Goal: Task Accomplishment & Management: Use online tool/utility

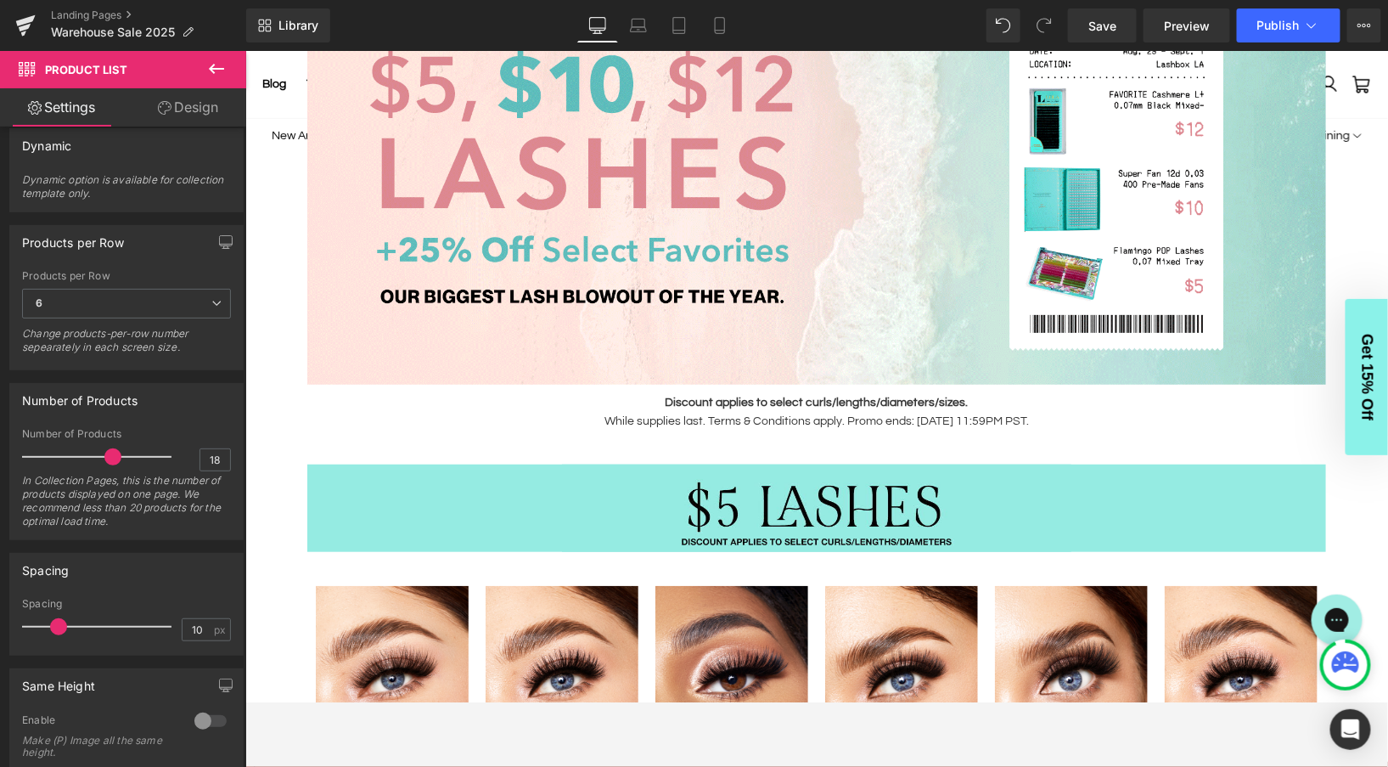
scroll to position [293, 0]
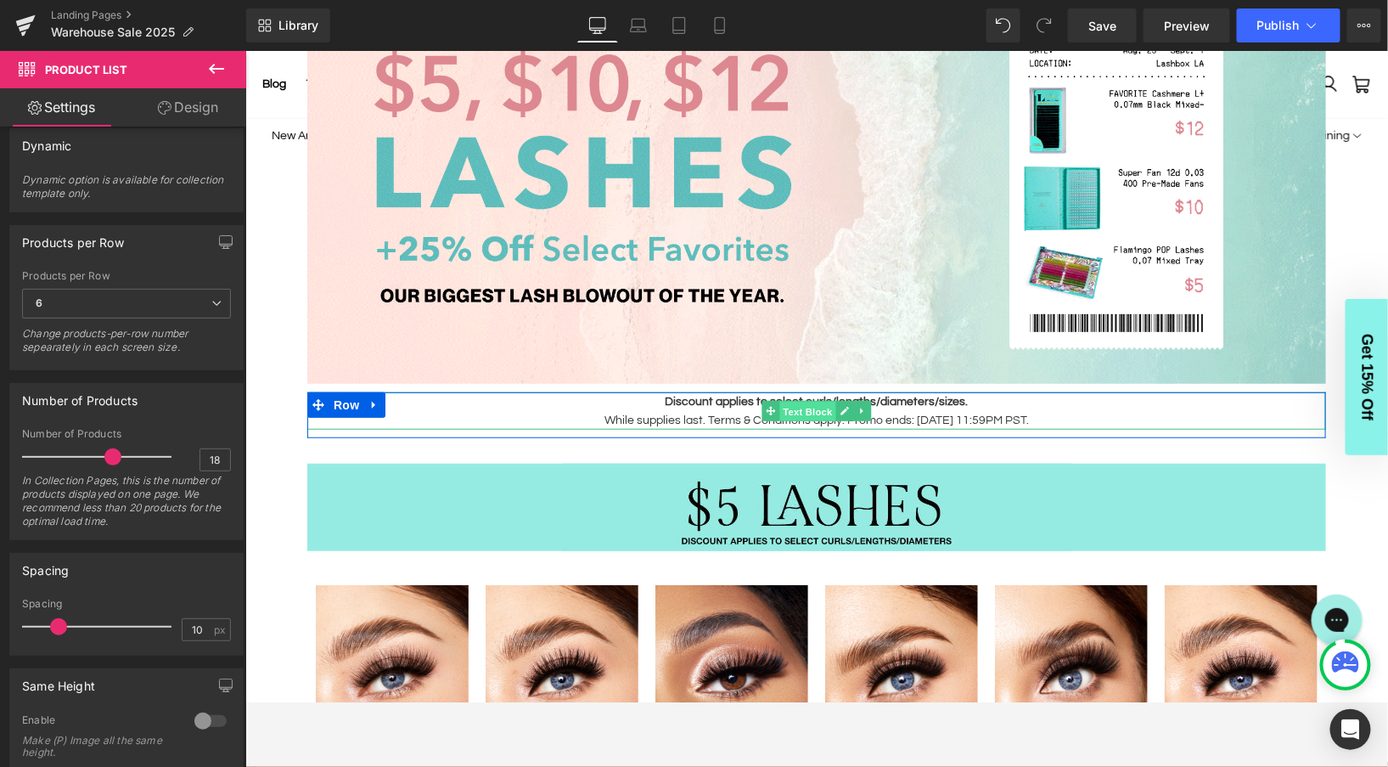
click at [793, 418] on span "Text Block" at bounding box center [807, 411] width 56 height 20
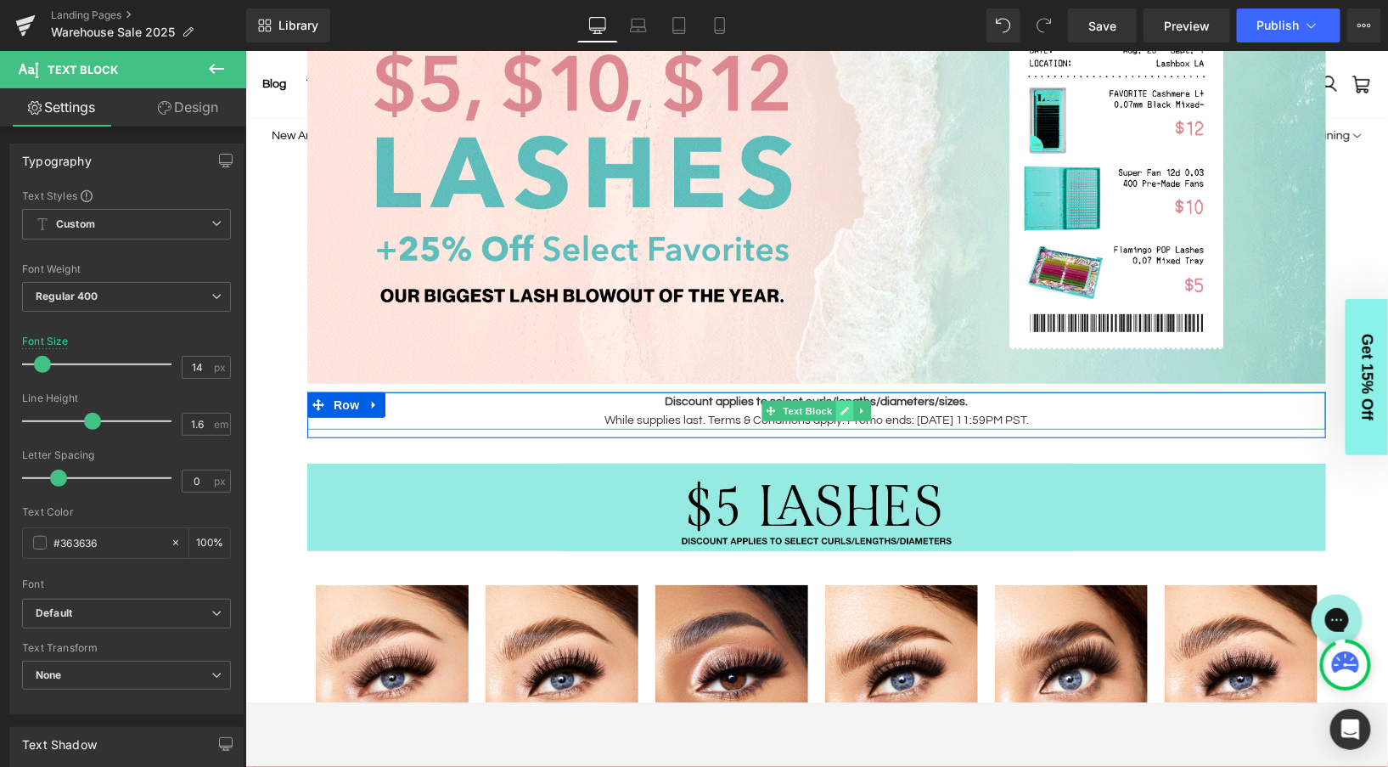
click at [847, 410] on icon at bounding box center [844, 410] width 9 height 10
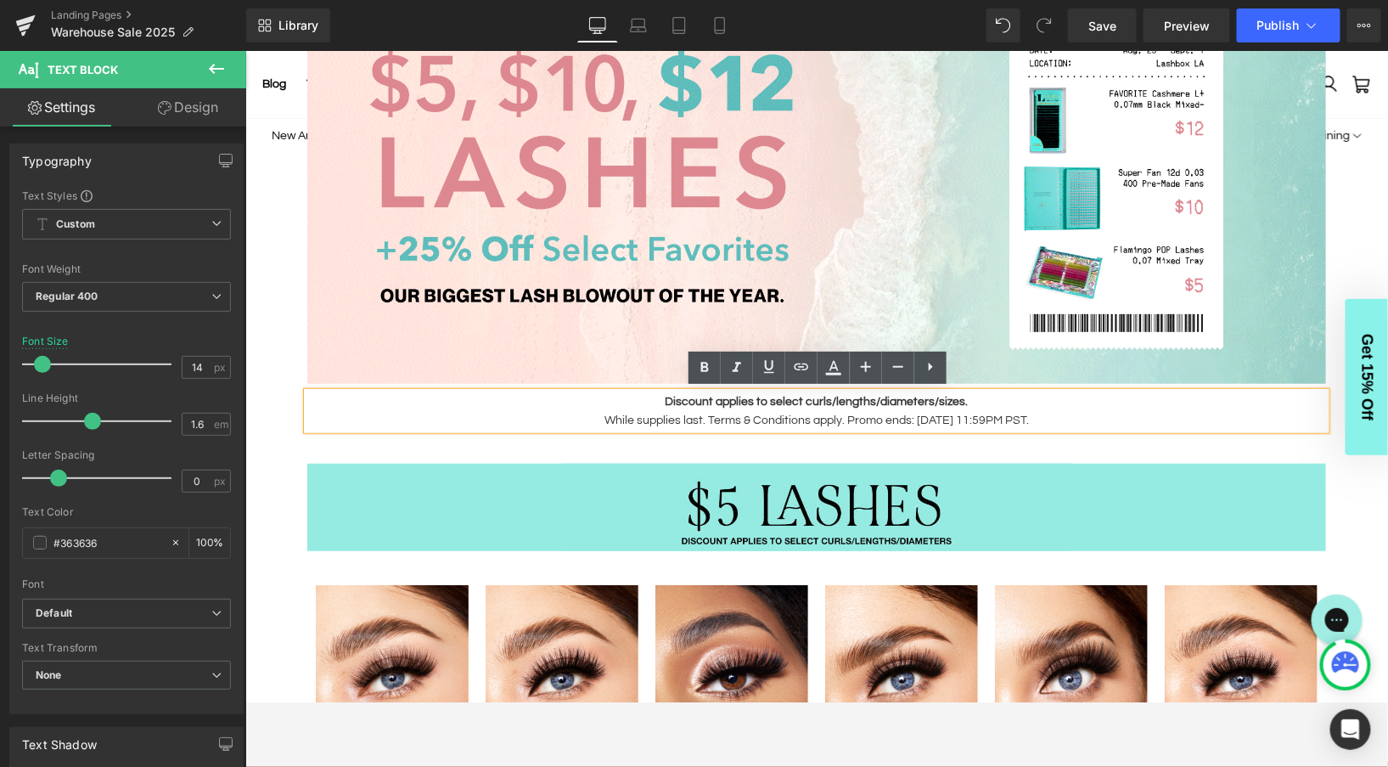
click at [1027, 416] on p "While supplies last. Terms & Conditions apply. Promo ends: [DATE] 11:59PM PST." at bounding box center [816, 419] width 1019 height 19
click at [861, 419] on p "While supplies last. Terms & Conditions apply. Promo ends: [DATE] 11:59PM PST." at bounding box center [816, 419] width 1019 height 19
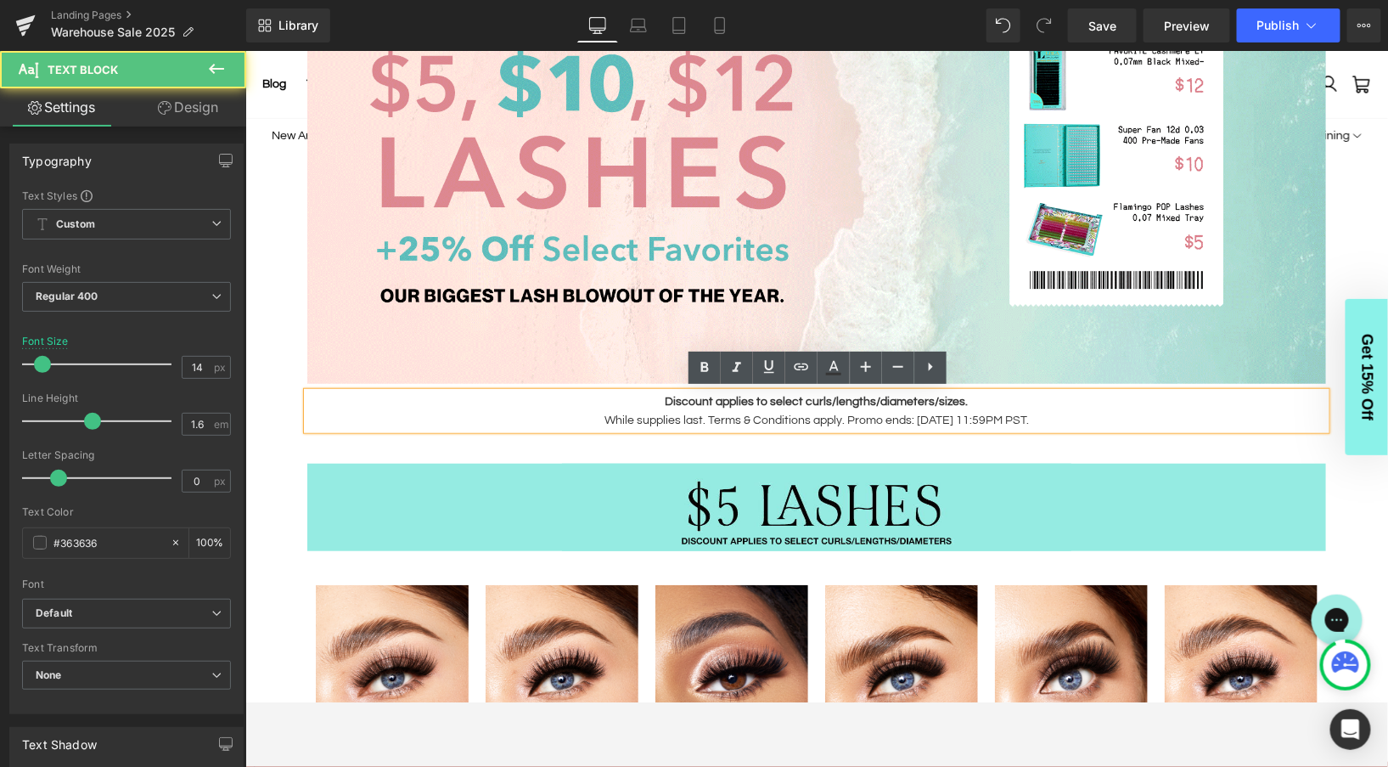
click at [861, 419] on p "While supplies last. Terms & Conditions apply. Promo ends: [DATE] 11:59PM PST." at bounding box center [816, 419] width 1019 height 19
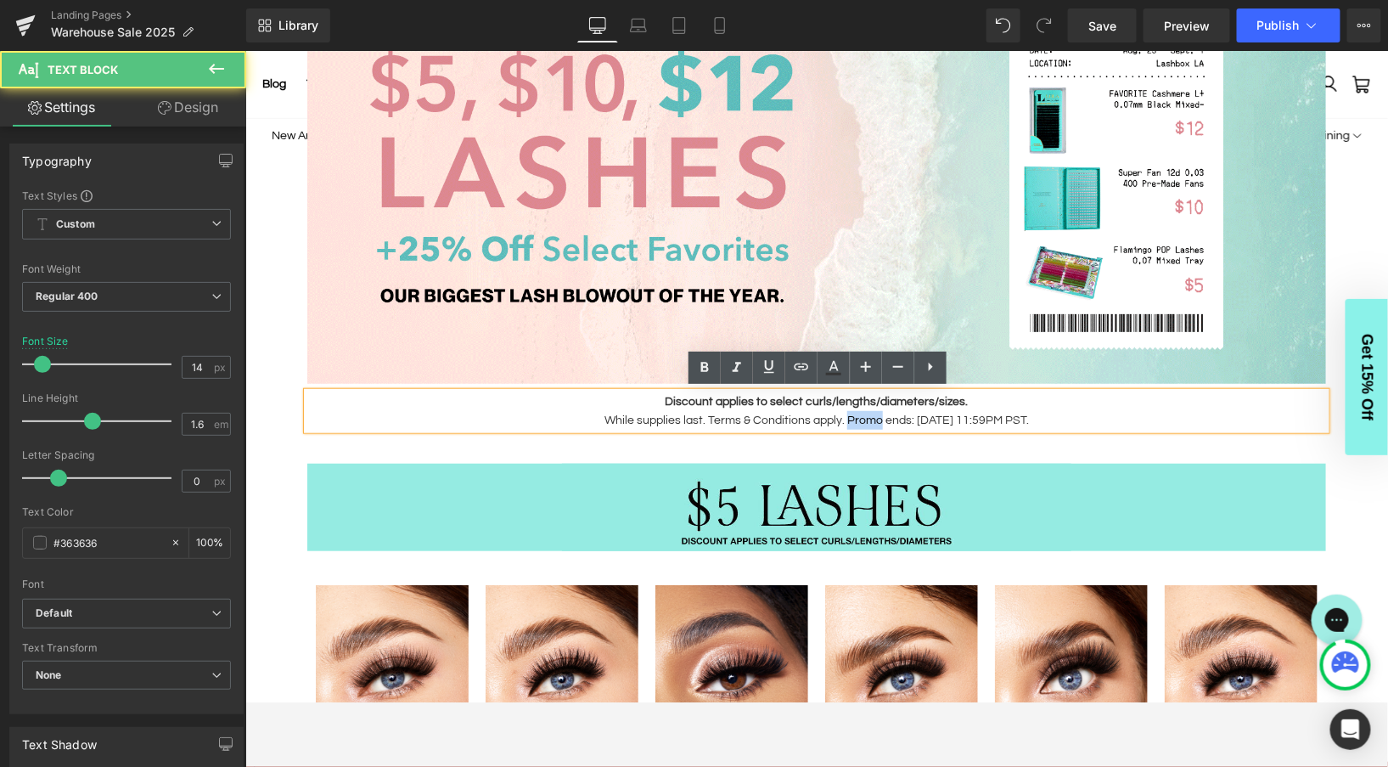
click at [861, 419] on p "While supplies last. Terms & Conditions apply. Promo ends: [DATE] 11:59PM PST." at bounding box center [816, 419] width 1019 height 19
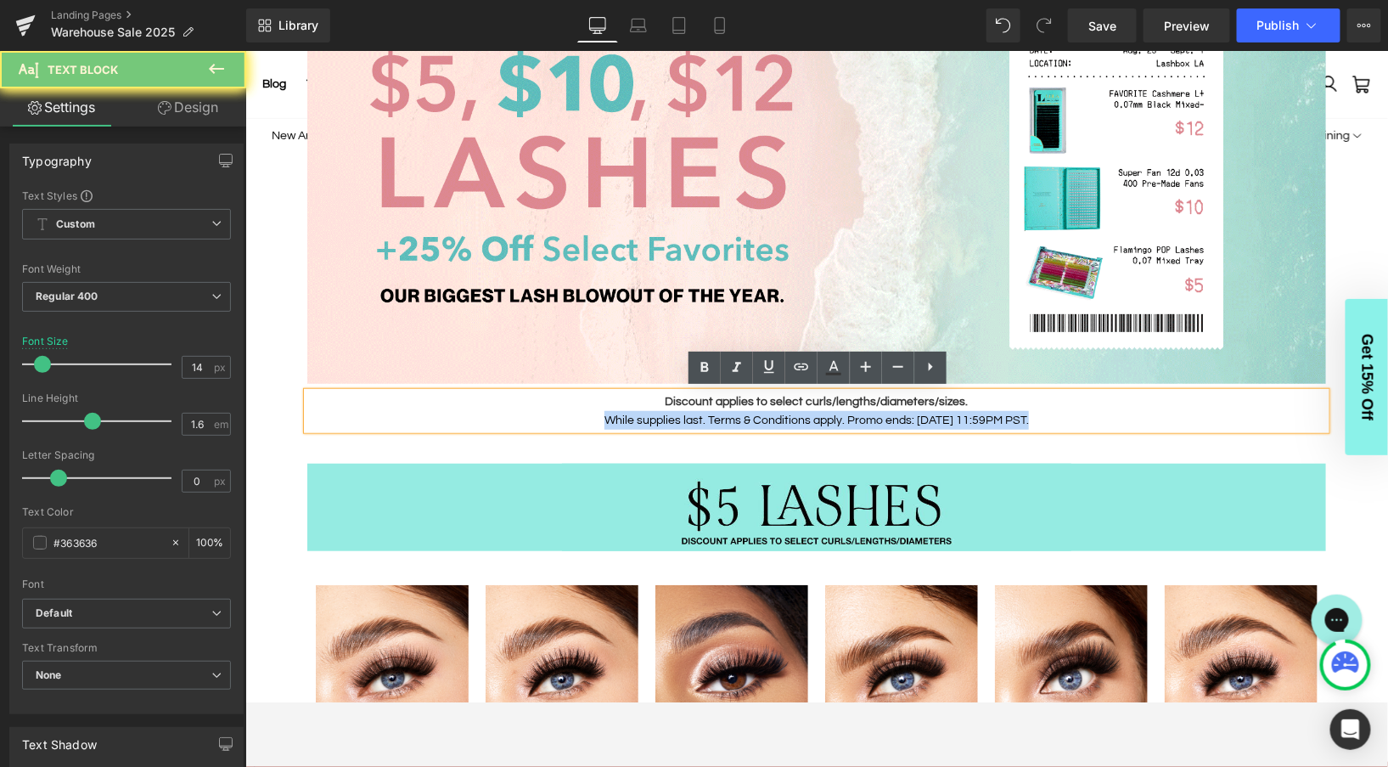
click at [861, 419] on p "While supplies last. Terms & Conditions apply. Promo ends: [DATE] 11:59PM PST." at bounding box center [816, 419] width 1019 height 19
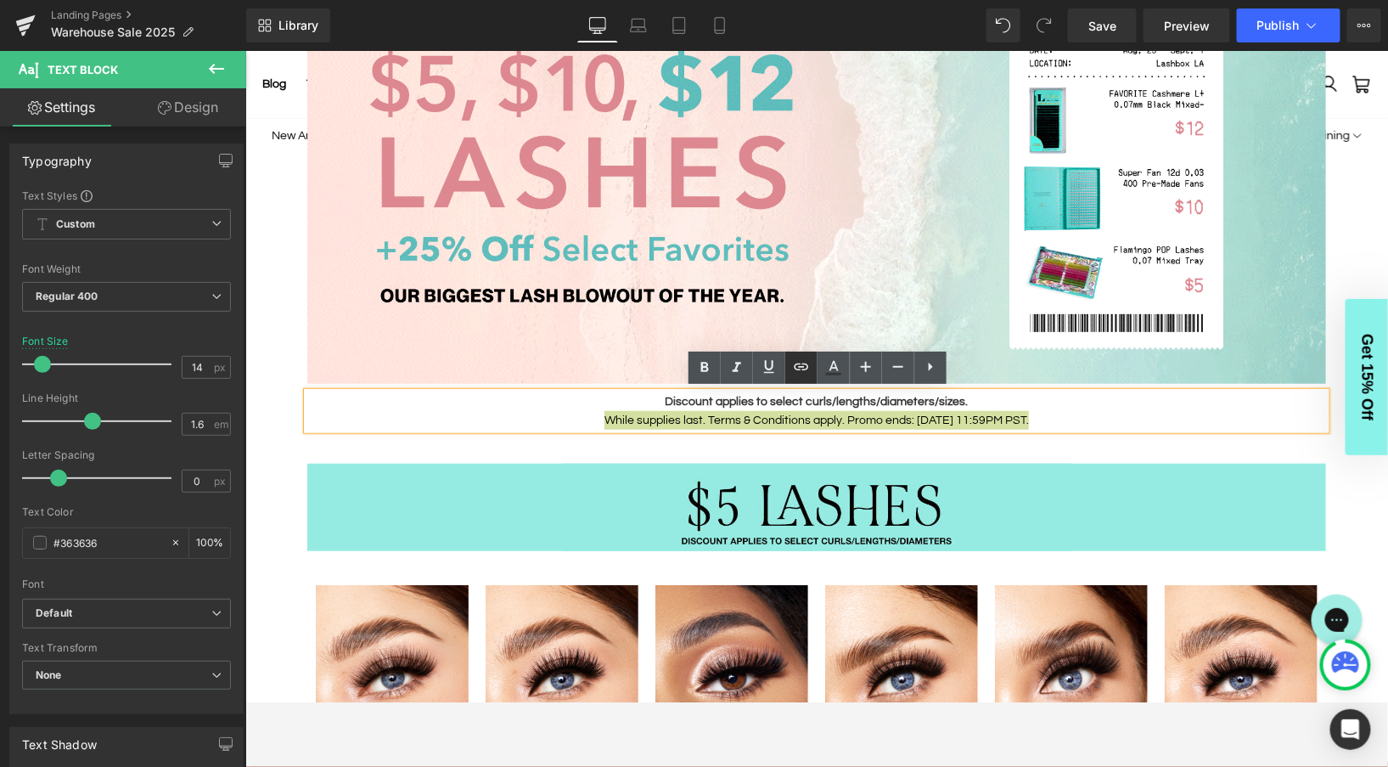
click at [798, 366] on icon at bounding box center [801, 366] width 14 height 7
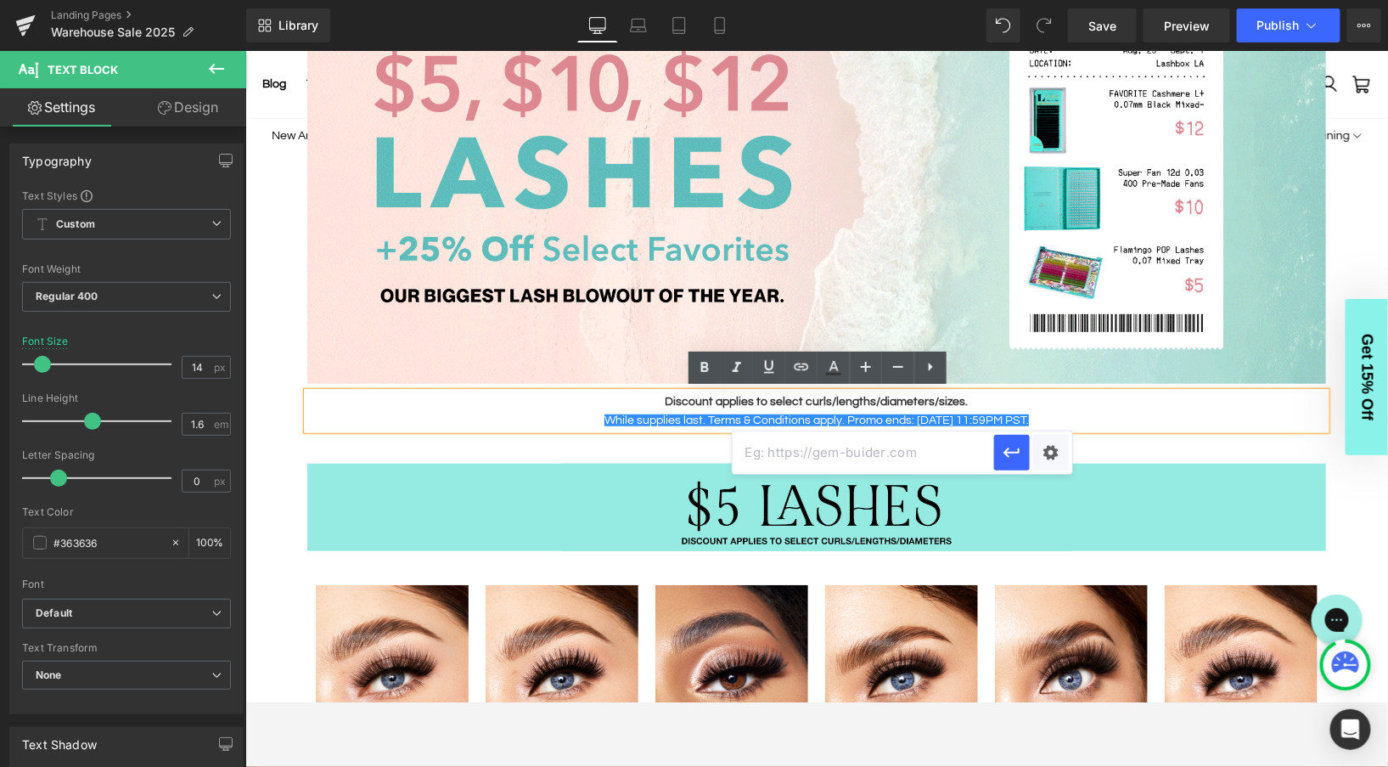
click at [839, 455] on input "text" at bounding box center [864, 452] width 262 height 42
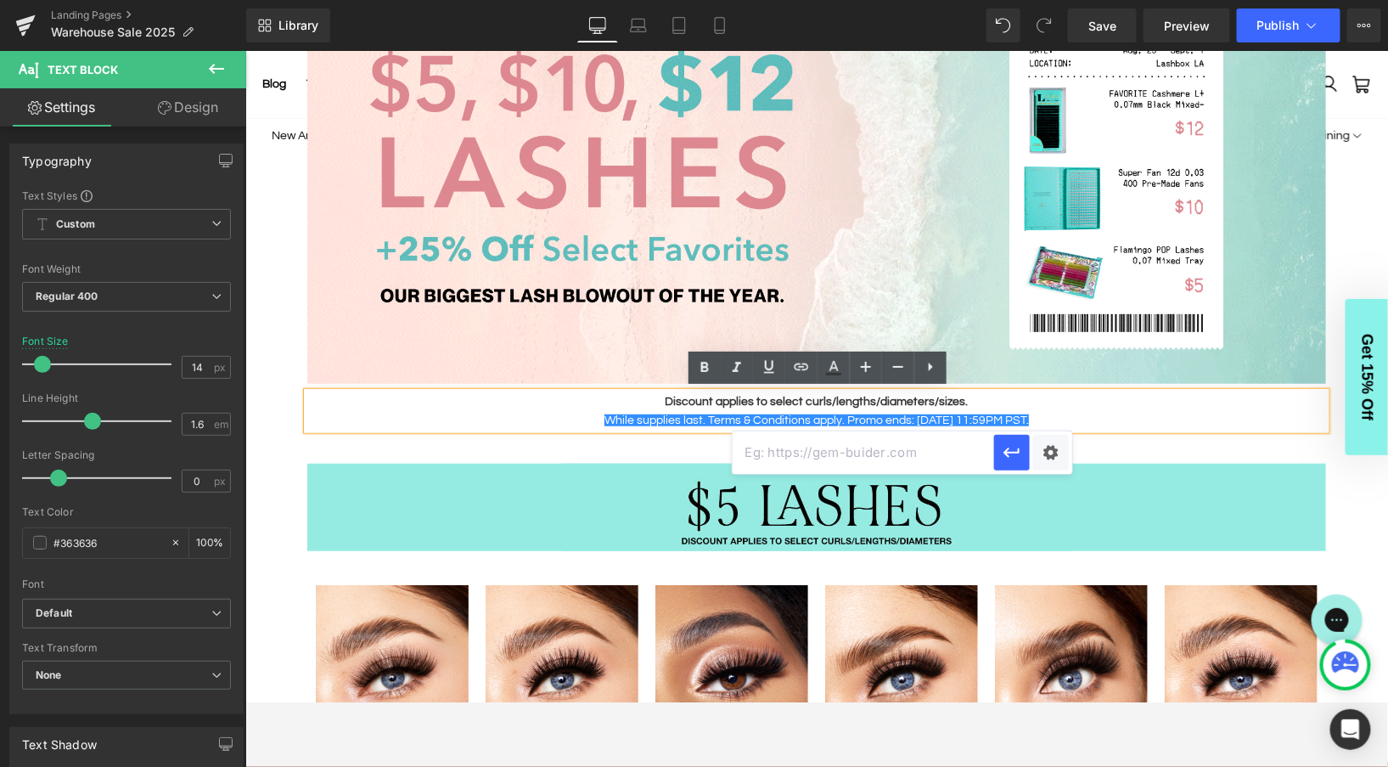
paste input "[URL][DOMAIN_NAME]"
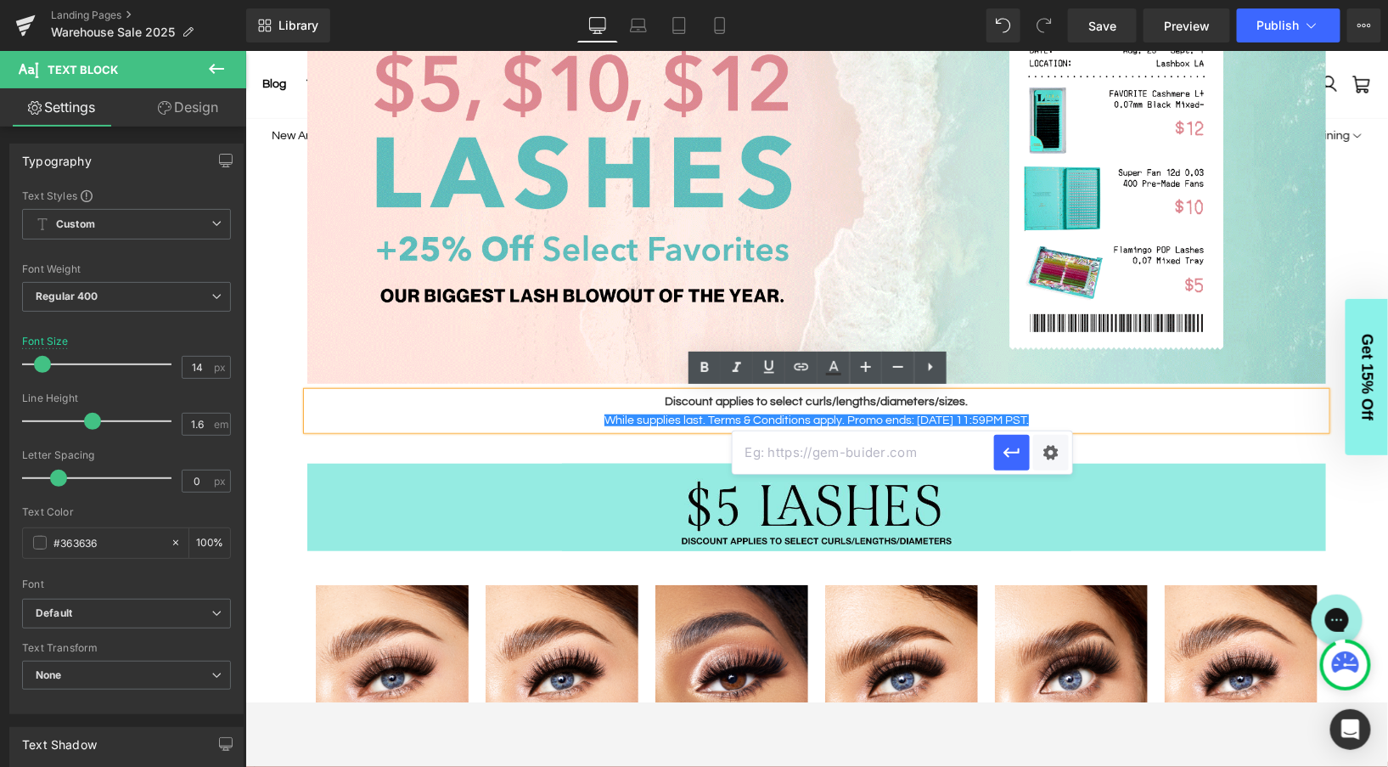
type input "[URL][DOMAIN_NAME]"
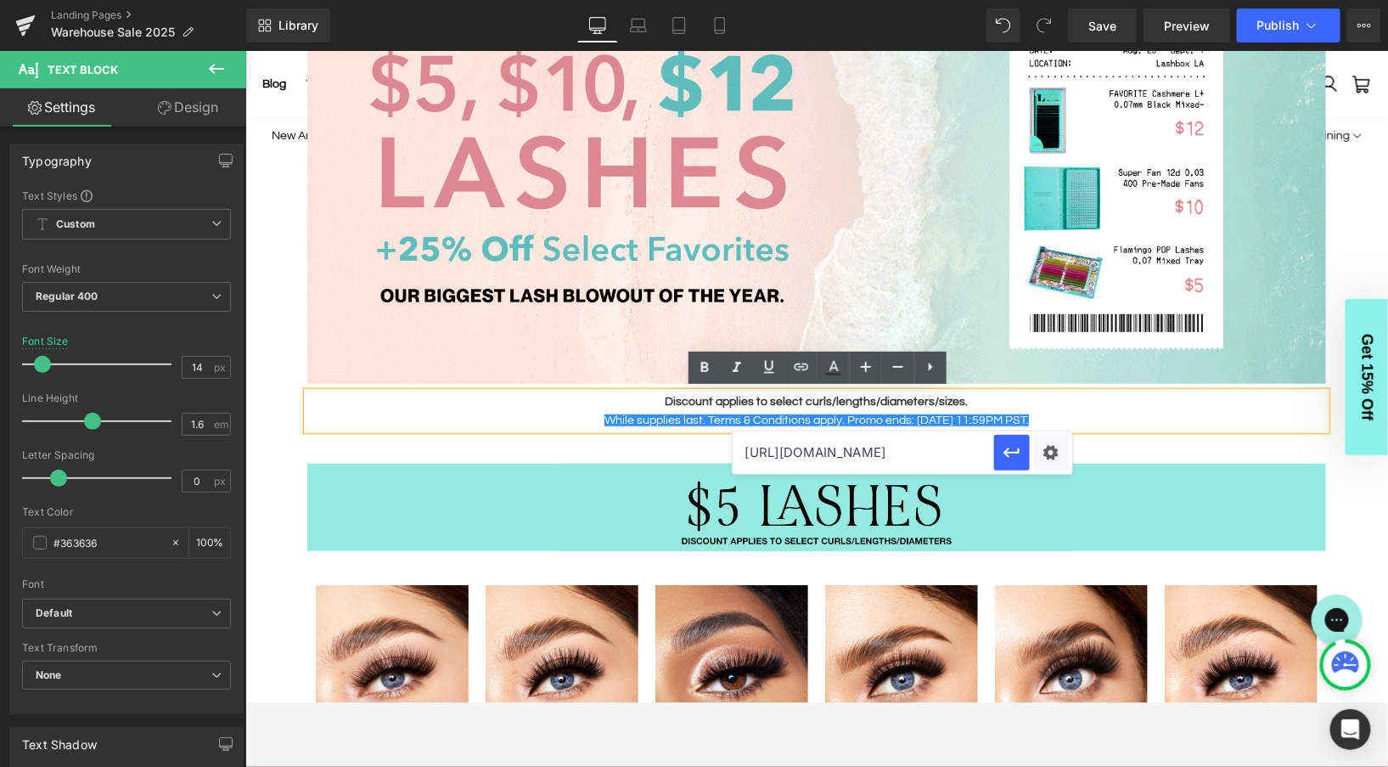
scroll to position [0, 417]
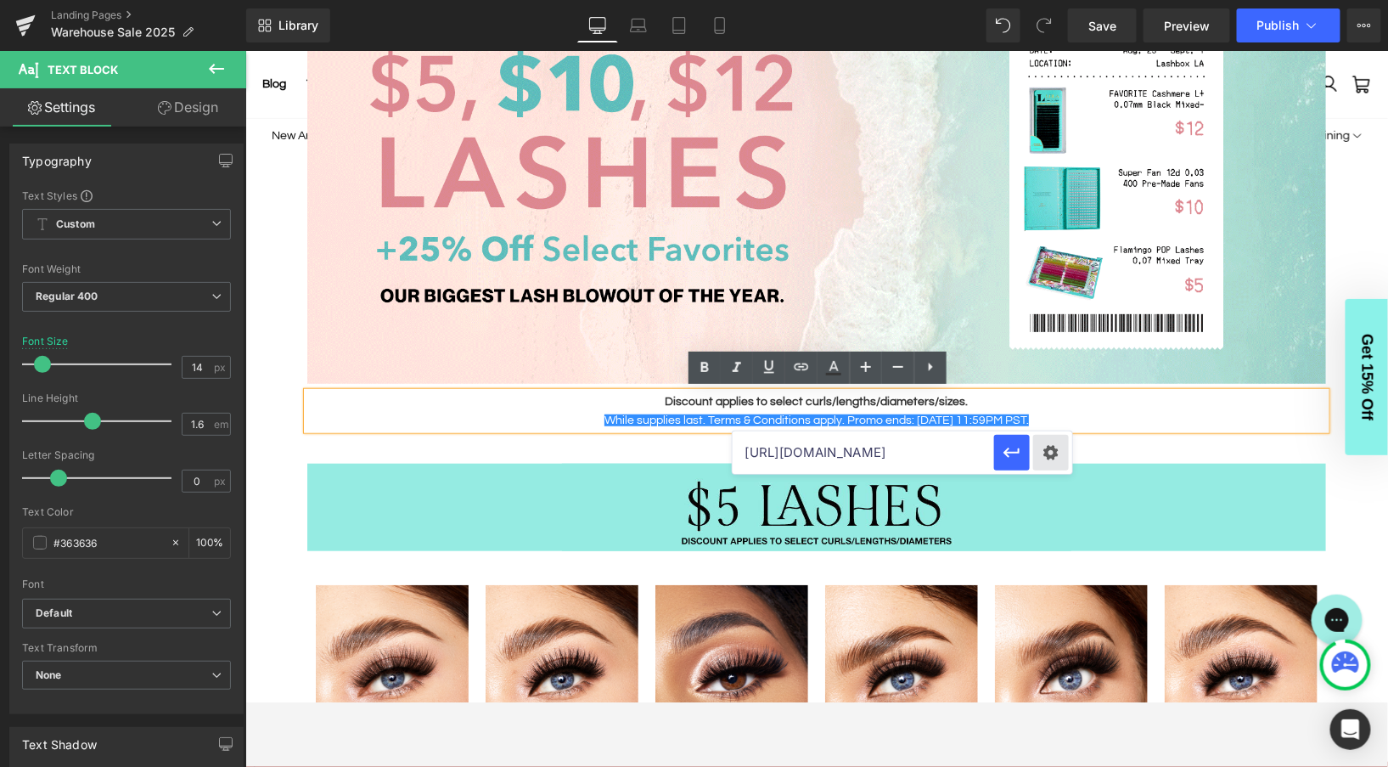
click at [1050, 0] on div "Text Color Highlight Color #333333 Edit or remove link: Edit - Unlink - Cancel …" at bounding box center [694, 0] width 1388 height 0
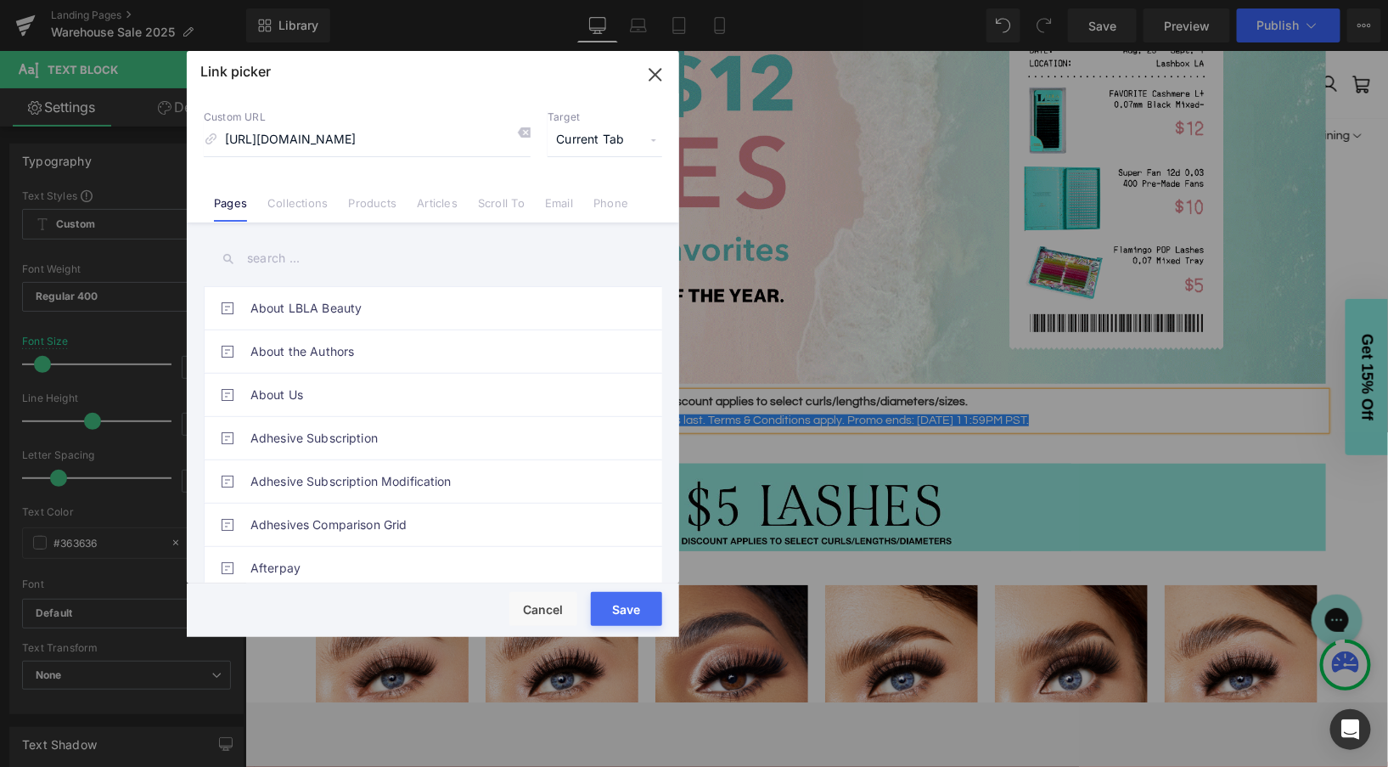
scroll to position [0, 0]
click at [590, 132] on span "Current Tab" at bounding box center [605, 140] width 115 height 32
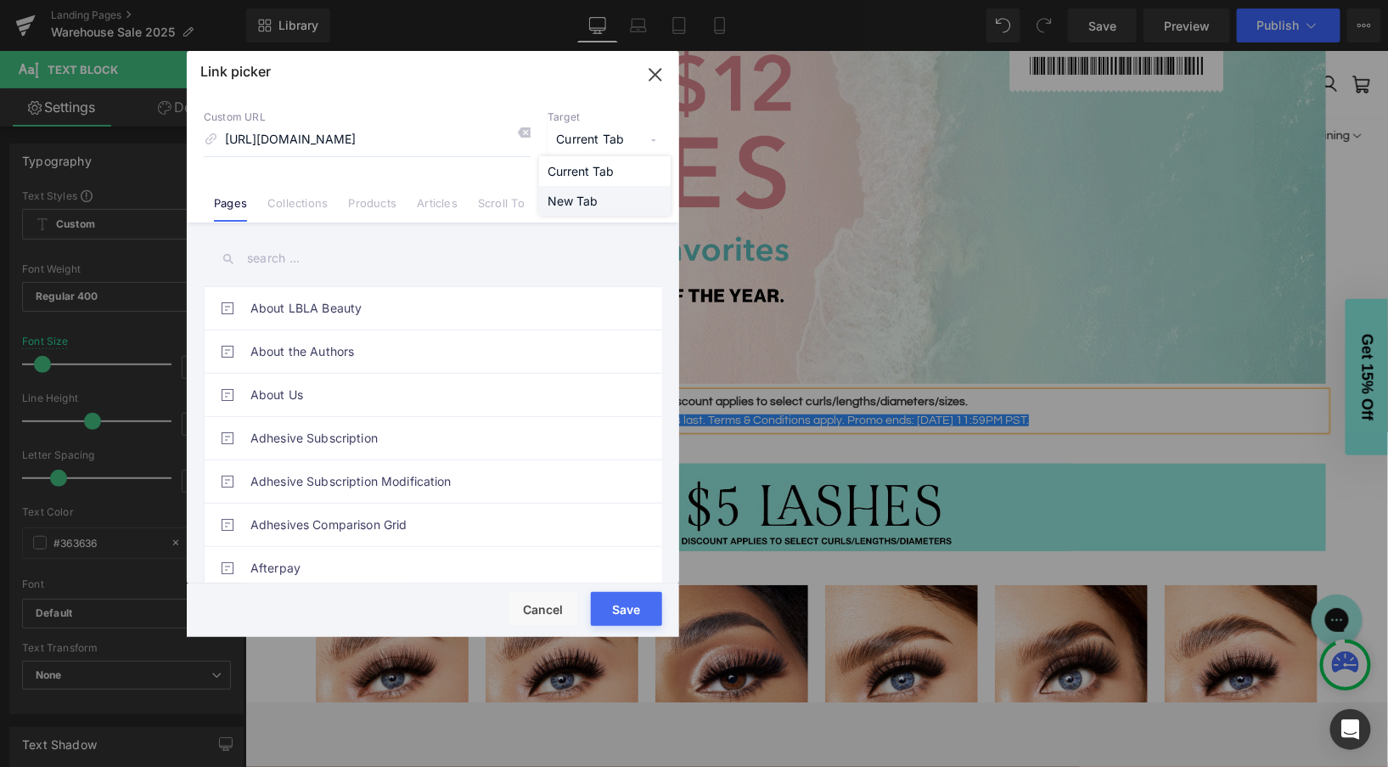
click at [0, 0] on li "New Tab" at bounding box center [0, 0] width 0 height 0
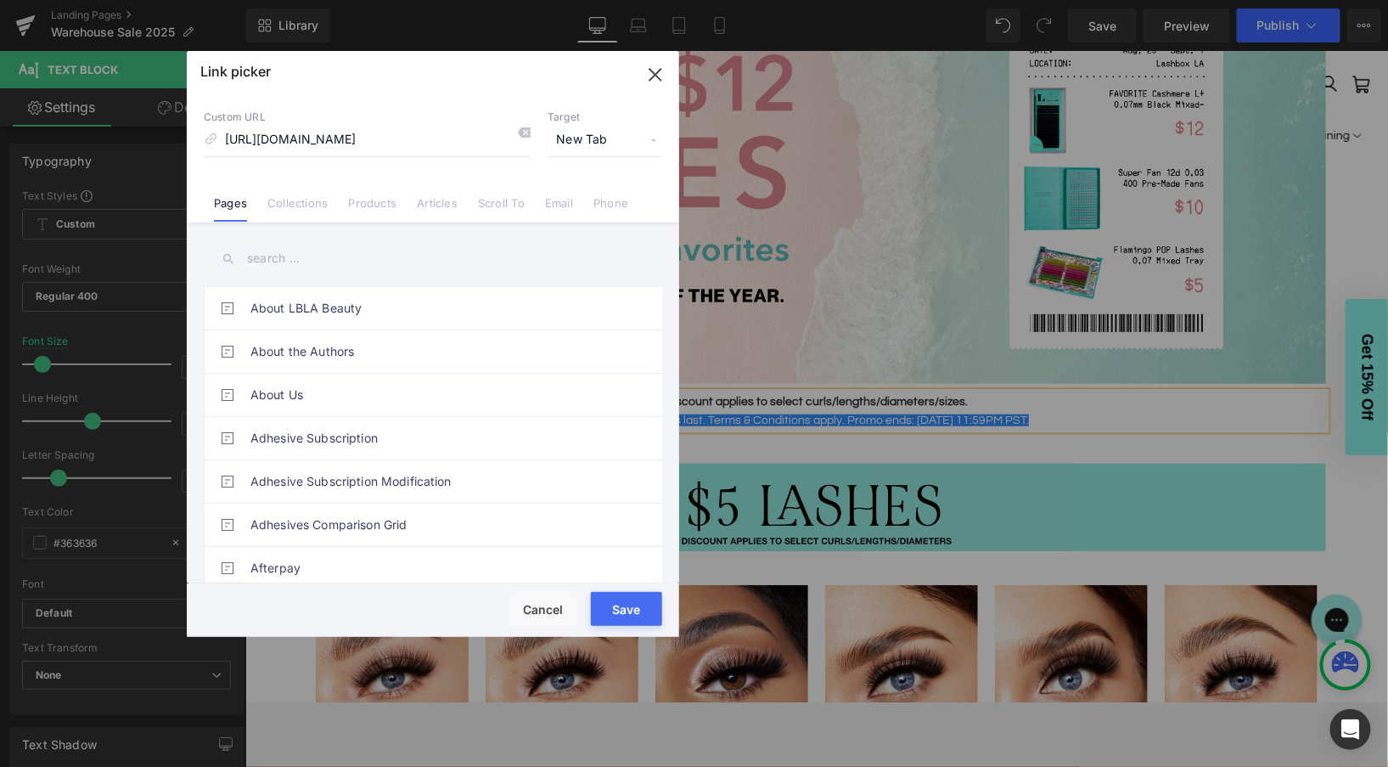
click at [627, 600] on button "Save" at bounding box center [626, 609] width 71 height 34
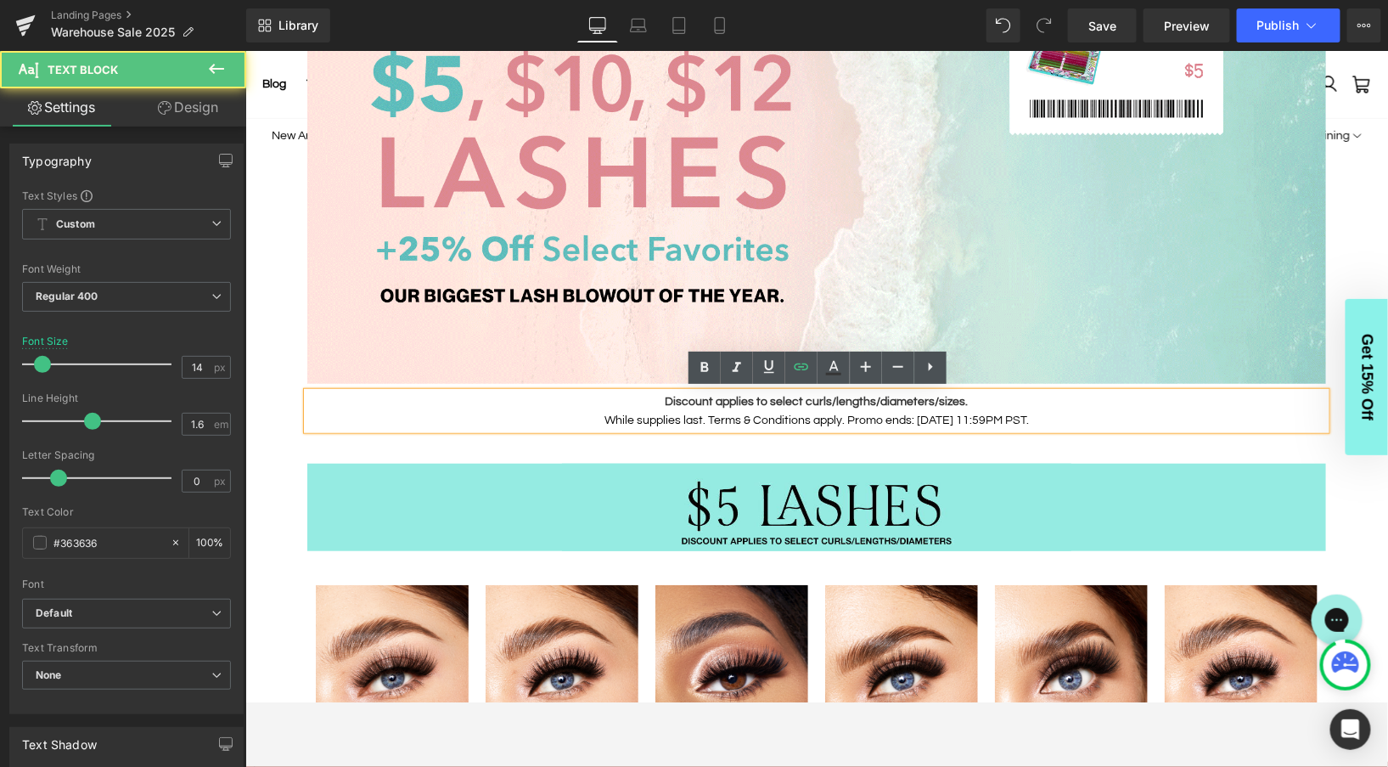
click at [1038, 414] on p "While supplies last. Terms & Conditions apply. Promo ends: [DATE] 11:59PM PST." at bounding box center [816, 419] width 1019 height 19
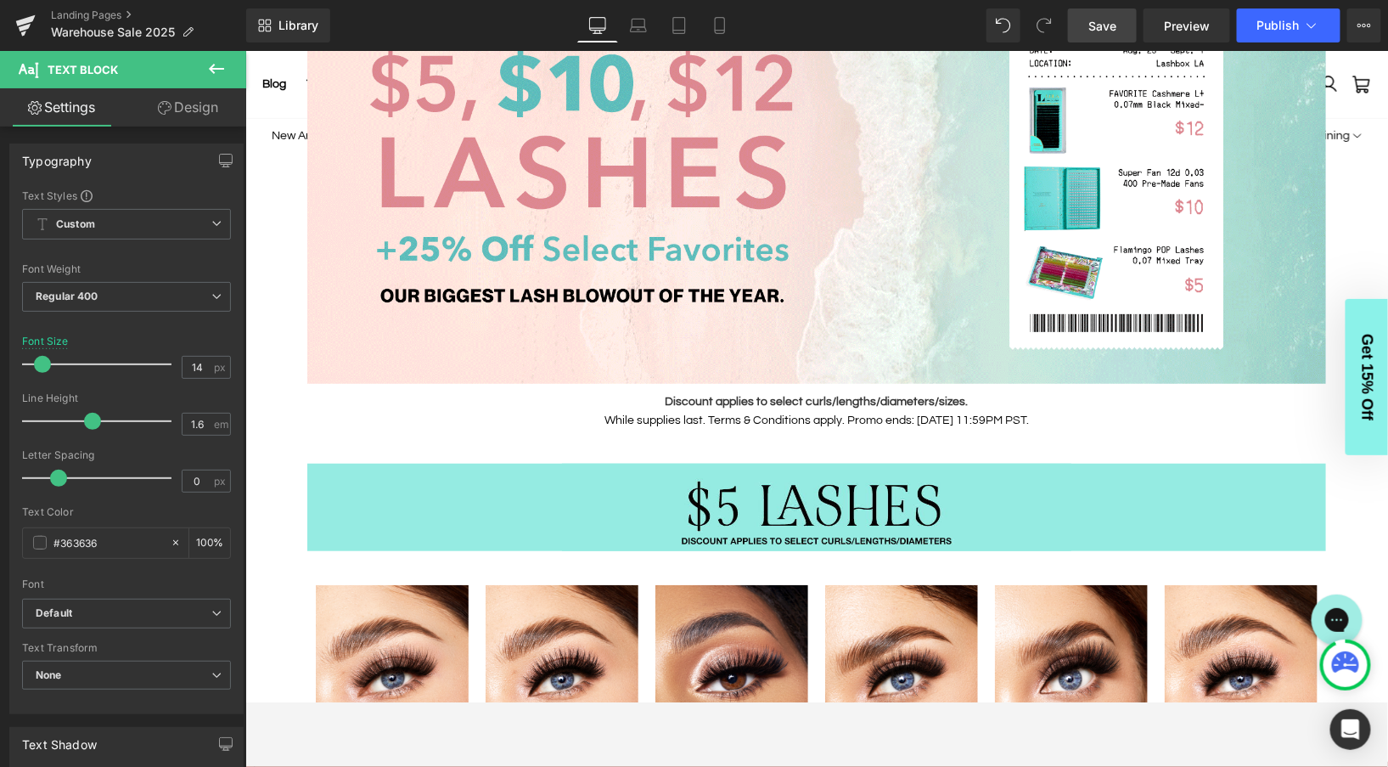
click at [1095, 20] on span "Save" at bounding box center [1103, 26] width 28 height 18
